Goal: Find specific page/section: Find specific page/section

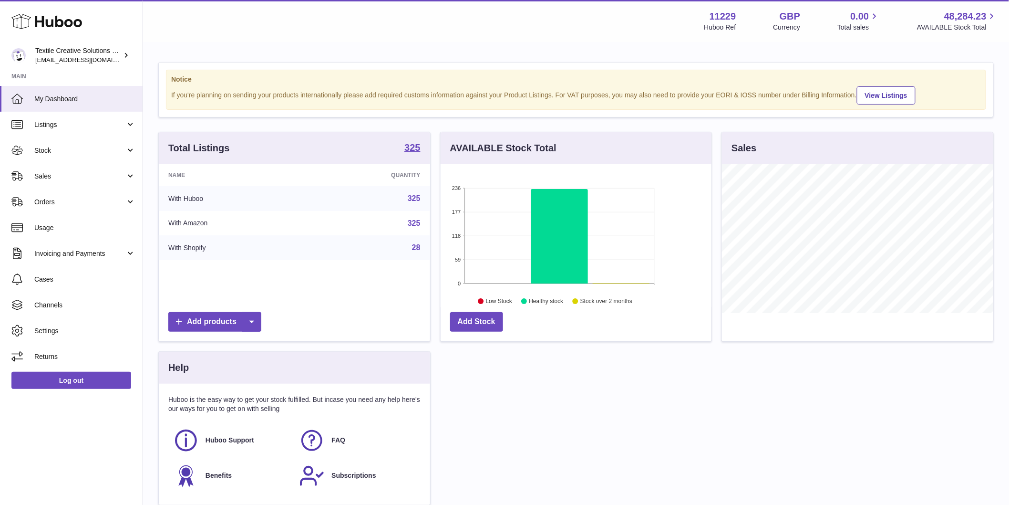
scroll to position [149, 271]
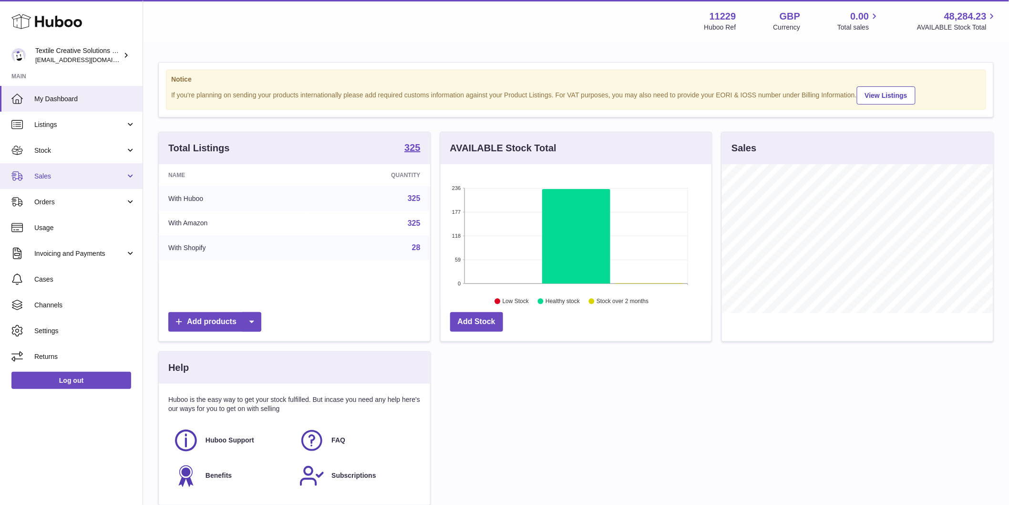
click at [91, 167] on link "Sales" at bounding box center [71, 176] width 143 height 26
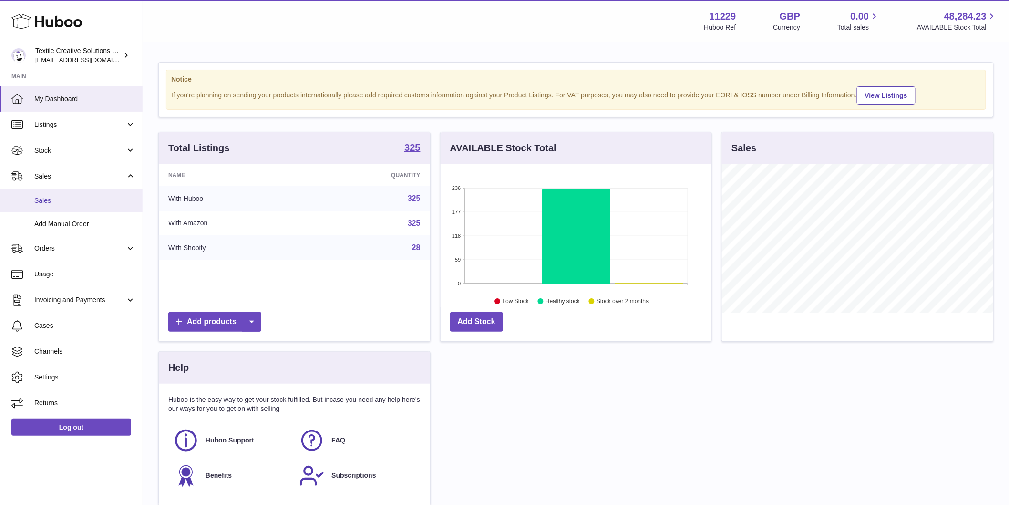
click at [91, 198] on span "Sales" at bounding box center [84, 200] width 101 height 9
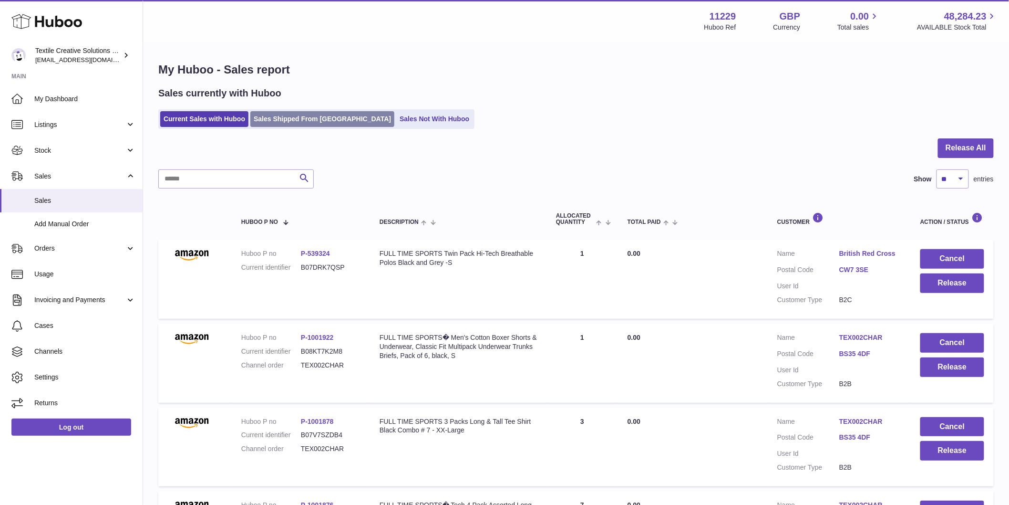
click at [339, 115] on link "Sales Shipped From [GEOGRAPHIC_DATA]" at bounding box center [322, 119] width 144 height 16
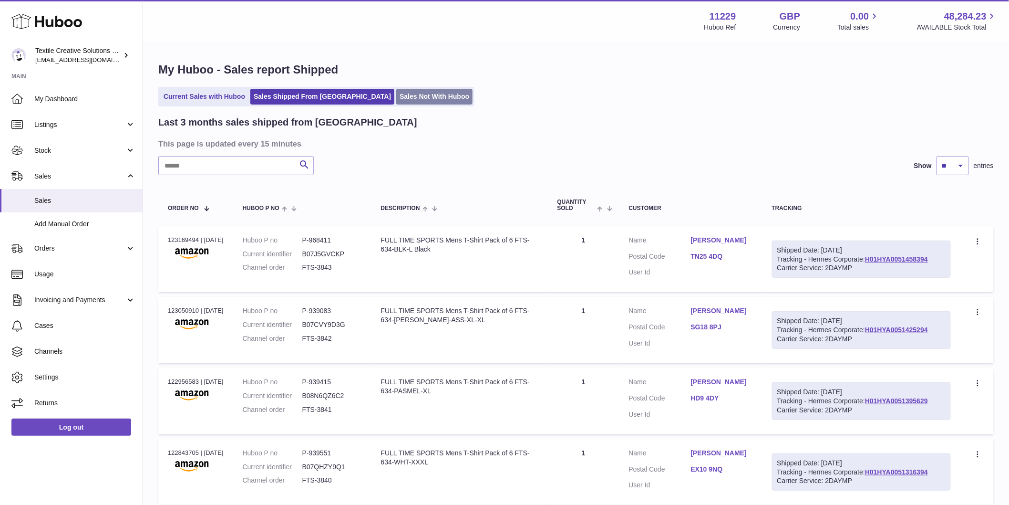
click at [396, 100] on link "Sales Not With Huboo" at bounding box center [434, 97] width 76 height 16
